Goal: Information Seeking & Learning: Find contact information

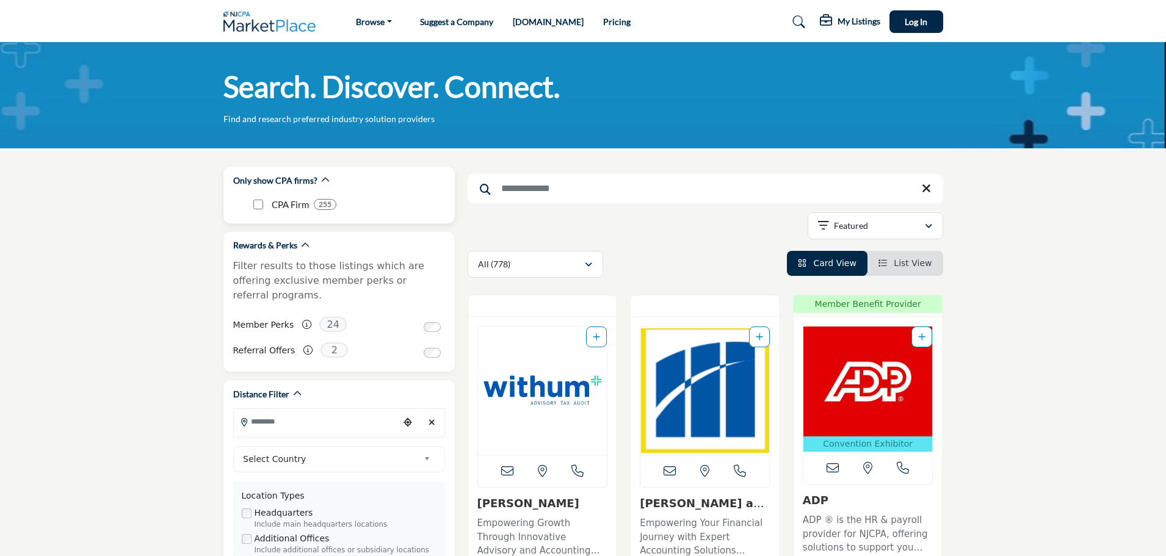
click at [291, 206] on p "CPA Firm" at bounding box center [290, 205] width 37 height 14
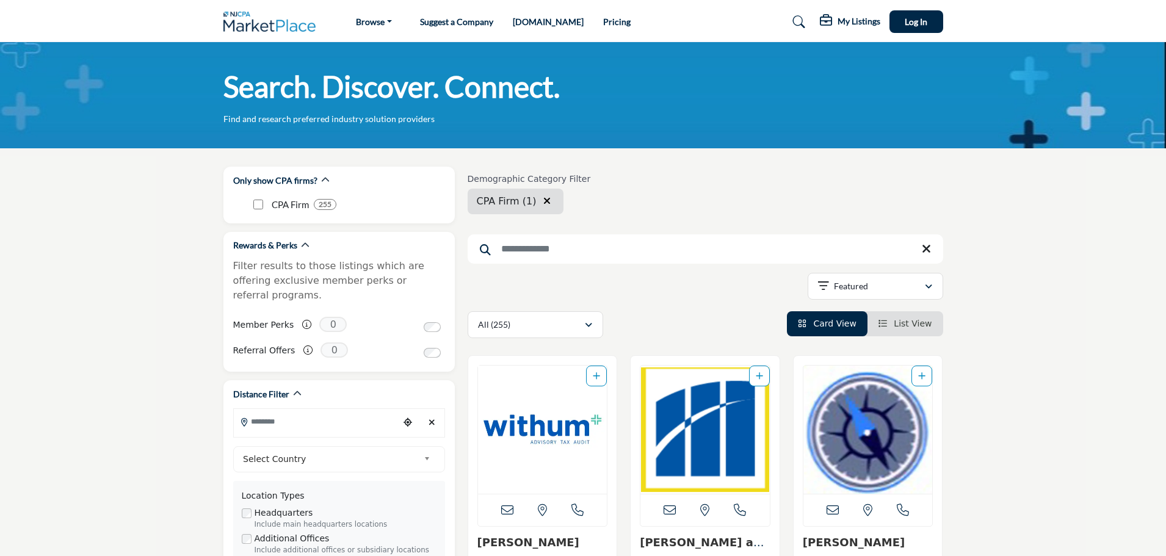
click at [892, 324] on link "List View" at bounding box center [905, 324] width 54 height 10
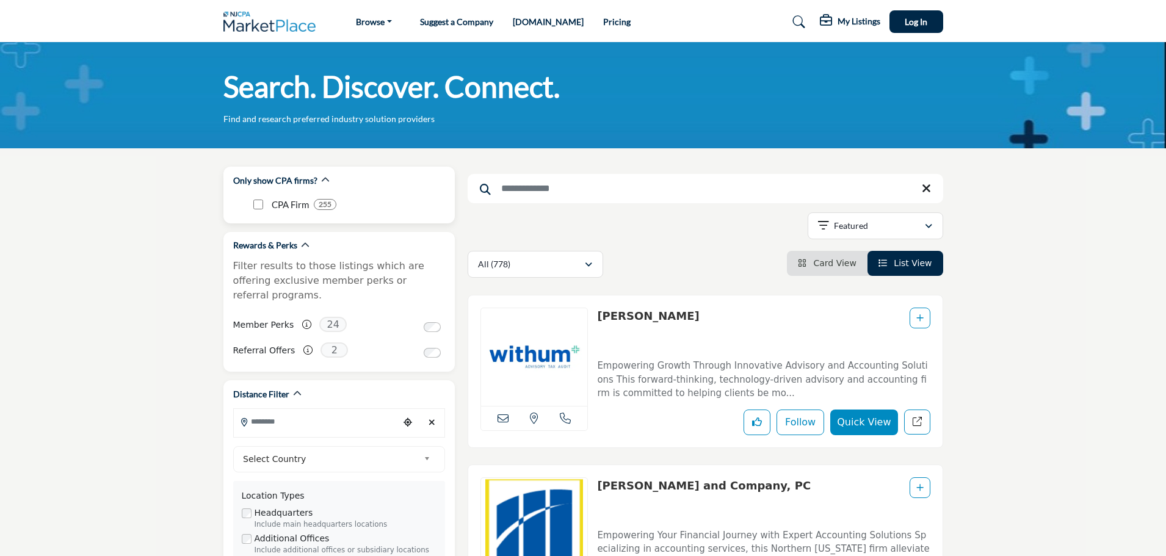
click at [316, 181] on div "Only show CPA firms?" at bounding box center [281, 180] width 96 height 13
click at [322, 180] on icon "button" at bounding box center [325, 180] width 9 height 9
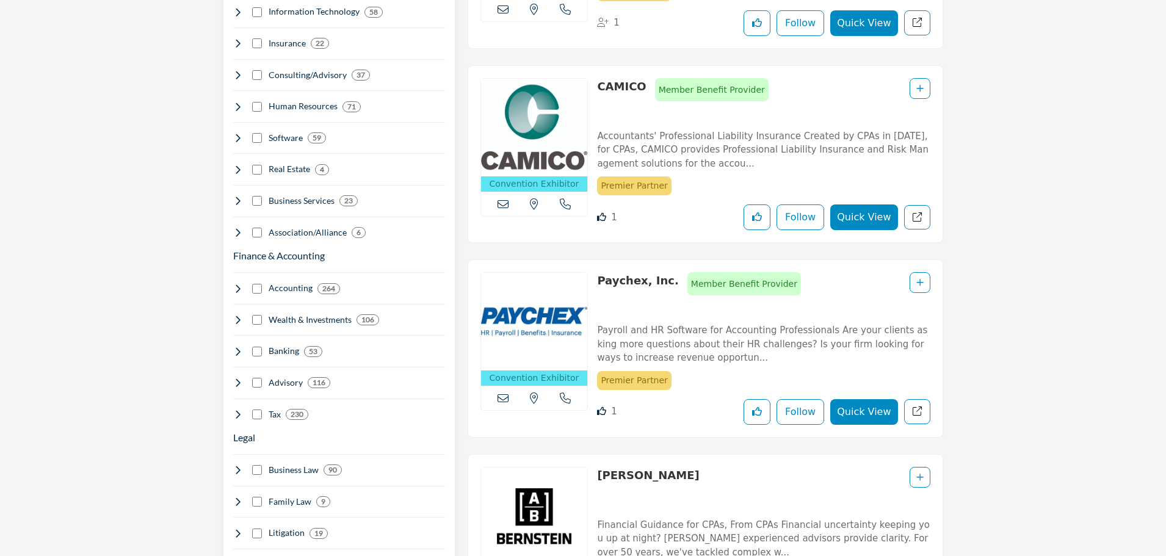
scroll to position [794, 0]
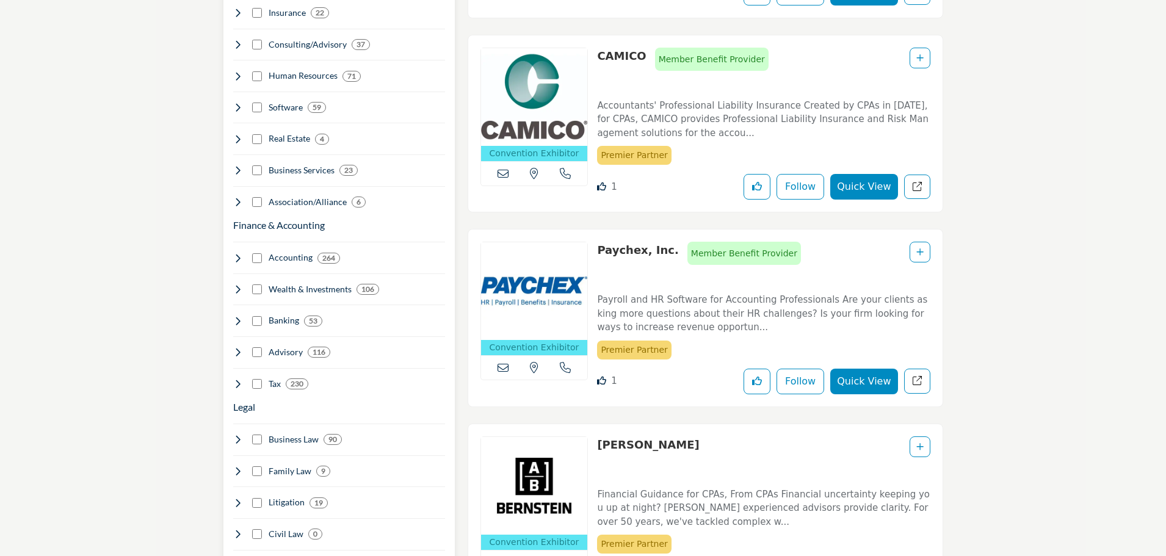
click at [236, 379] on icon at bounding box center [238, 384] width 10 height 10
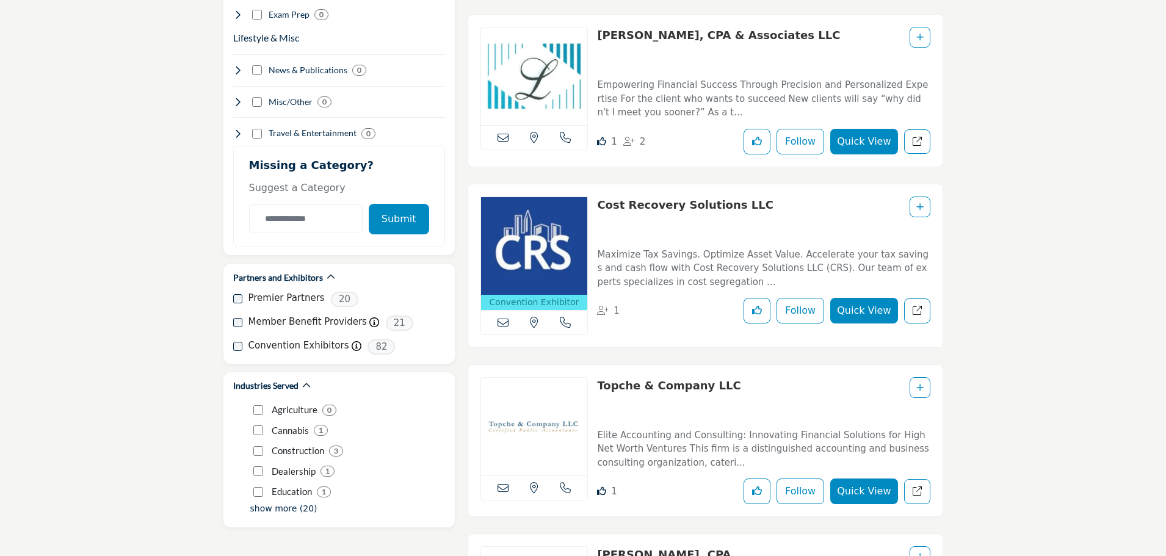
scroll to position [1709, 0]
